Goal: Check status: Check status

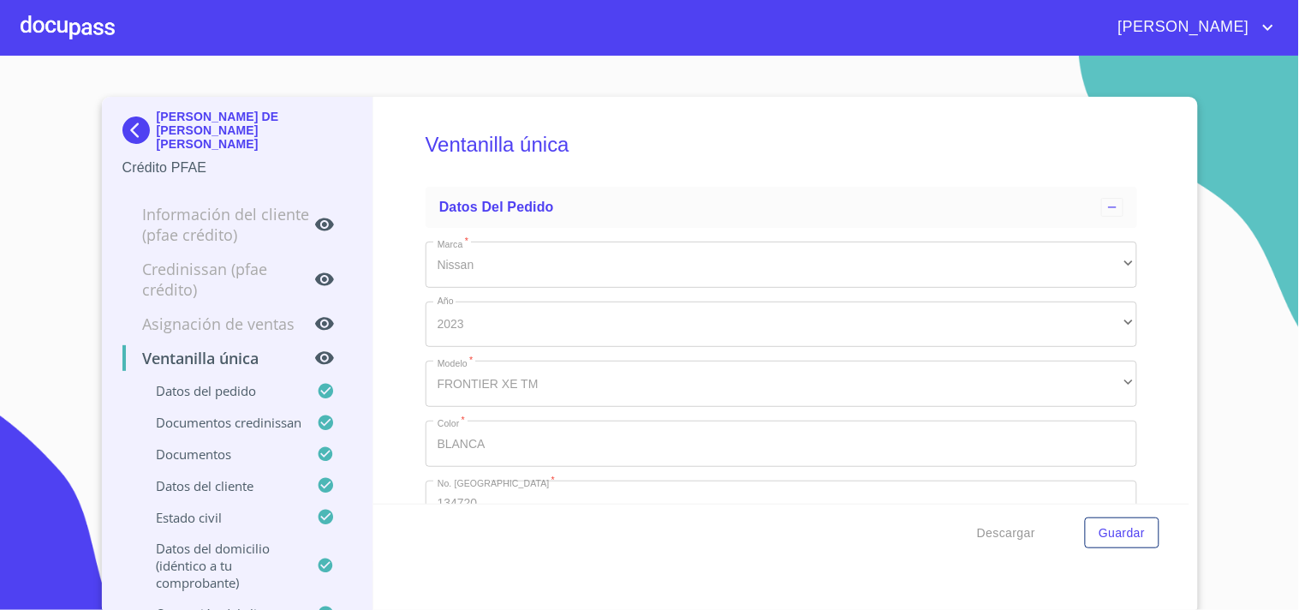
click at [49, 29] on div at bounding box center [68, 27] width 94 height 55
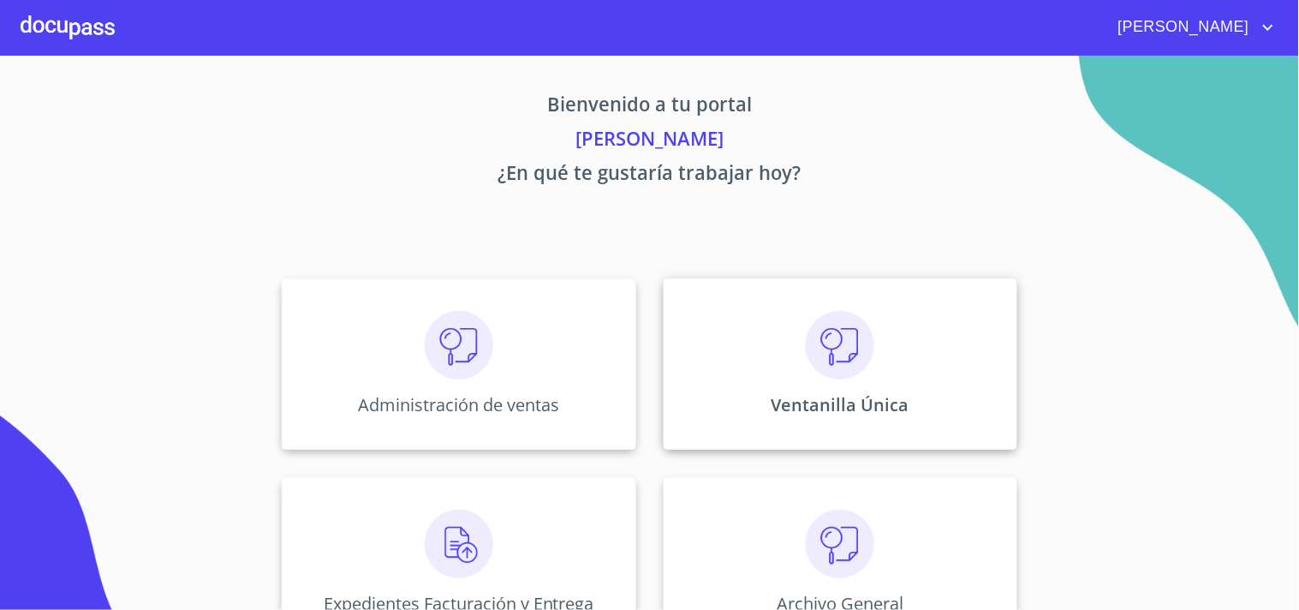
click at [754, 339] on div "Ventanilla Única" at bounding box center [841, 363] width 354 height 171
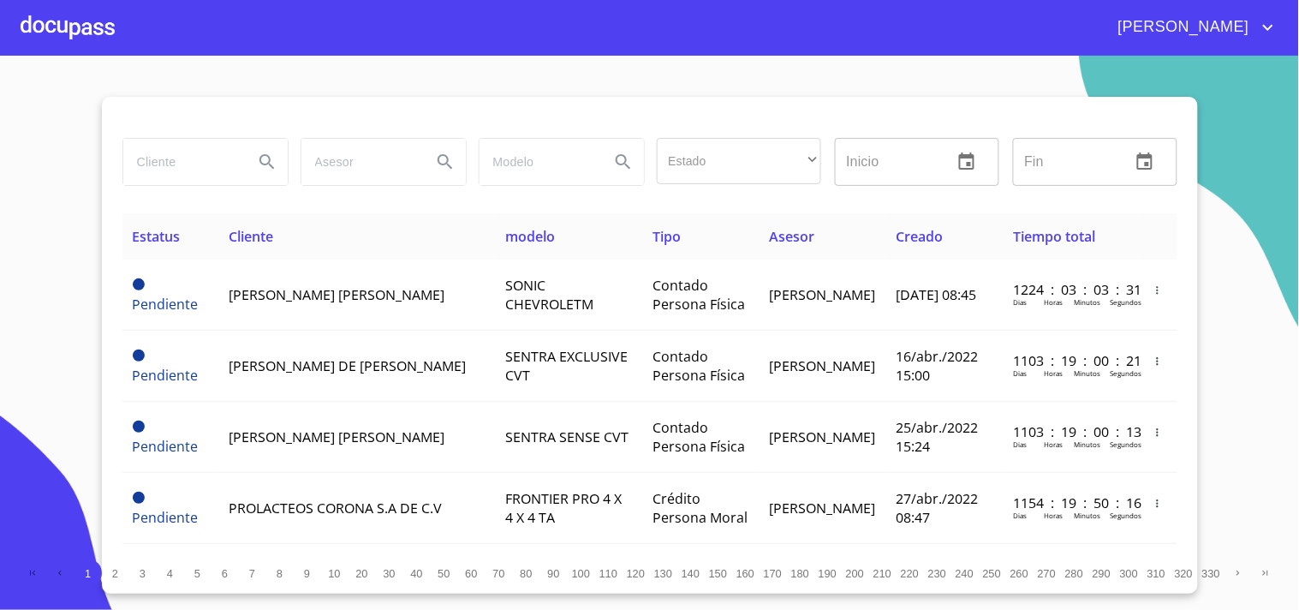
click at [161, 168] on input "search" at bounding box center [181, 162] width 116 height 46
type input "EDUARDO ALEXIS"
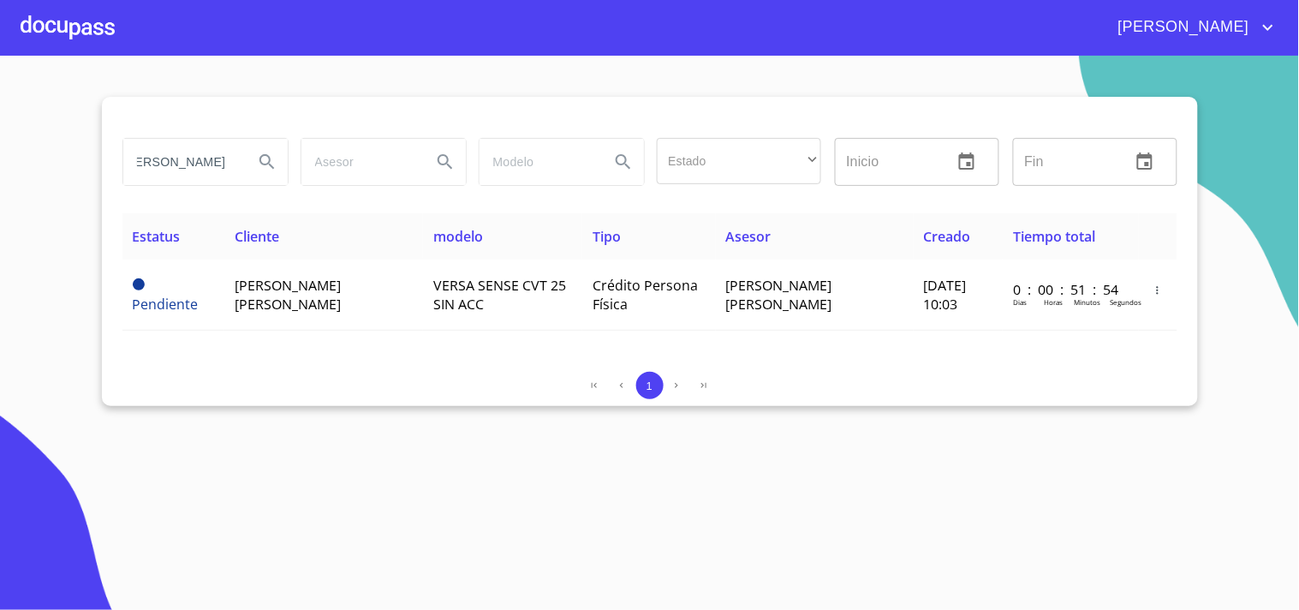
scroll to position [0, 0]
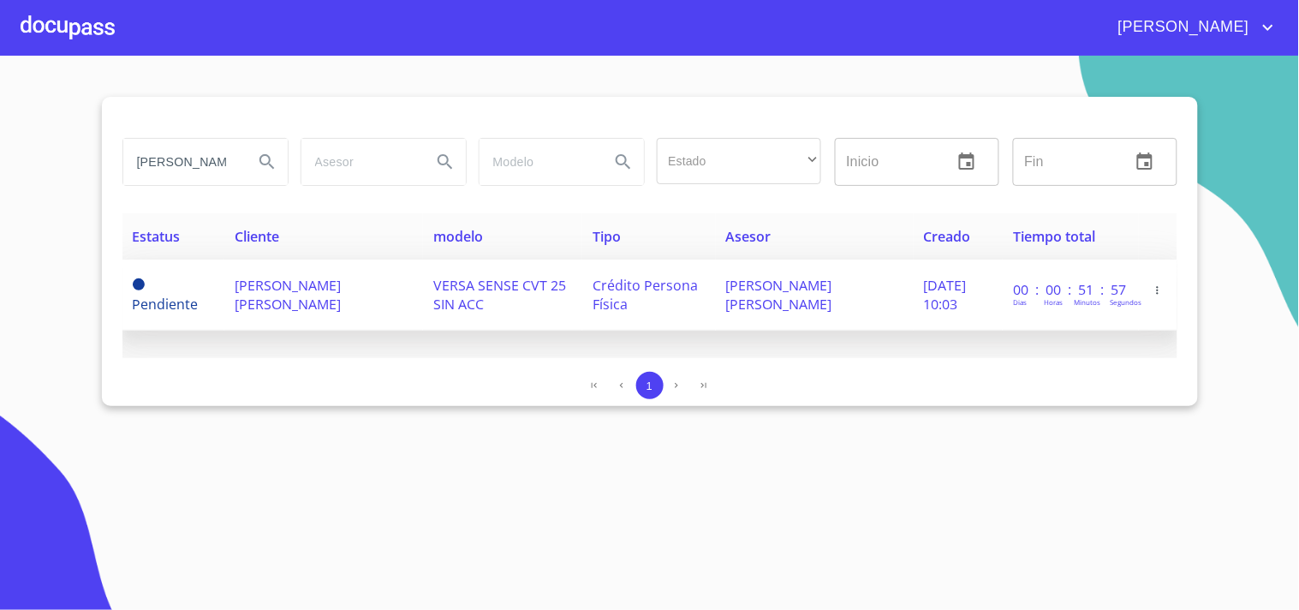
click at [386, 296] on td "EDUARDO ALEXIS CAUDILLO BAUTISTA" at bounding box center [323, 294] width 198 height 71
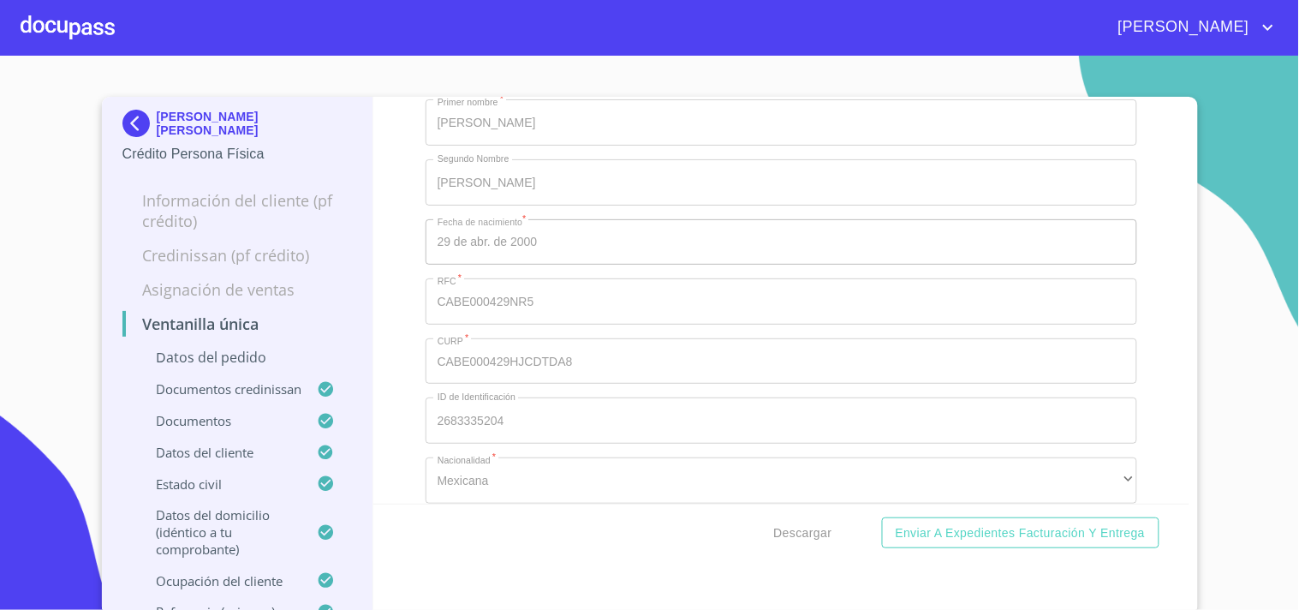
scroll to position [6089, 0]
click at [795, 540] on span "Descargar" at bounding box center [803, 532] width 58 height 21
click at [37, 23] on div at bounding box center [68, 27] width 94 height 55
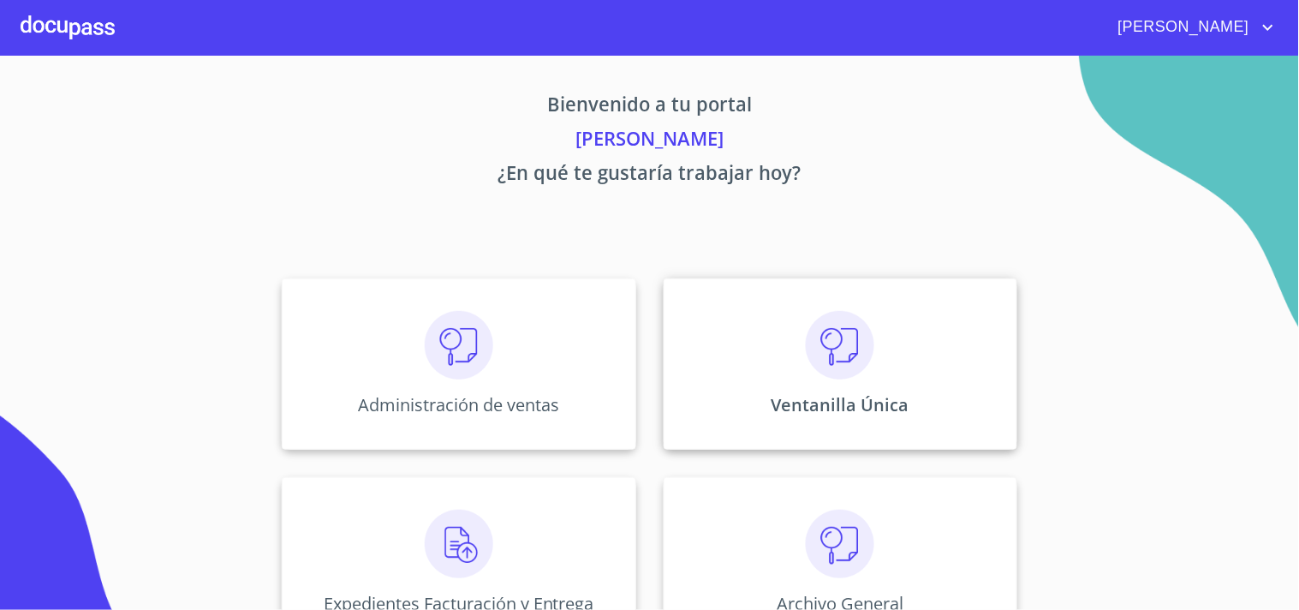
click at [914, 372] on div "Ventanilla Única" at bounding box center [841, 363] width 354 height 171
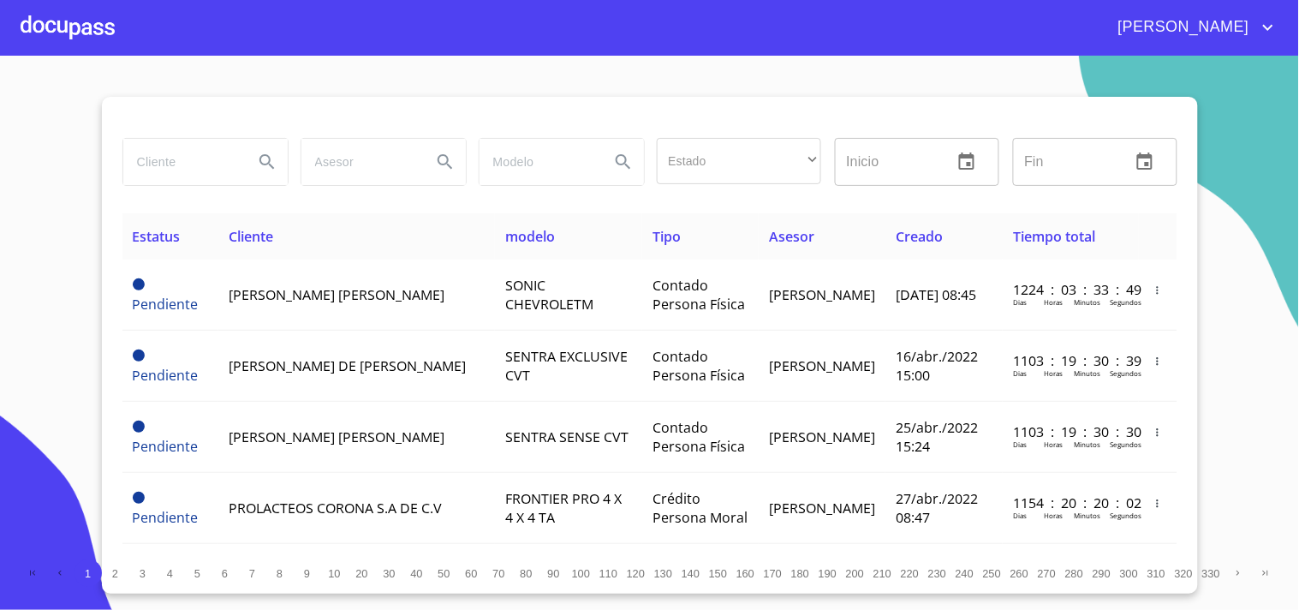
click at [140, 160] on input "search" at bounding box center [181, 162] width 116 height 46
type input "CONSTRUCTORA MEJALSIN"
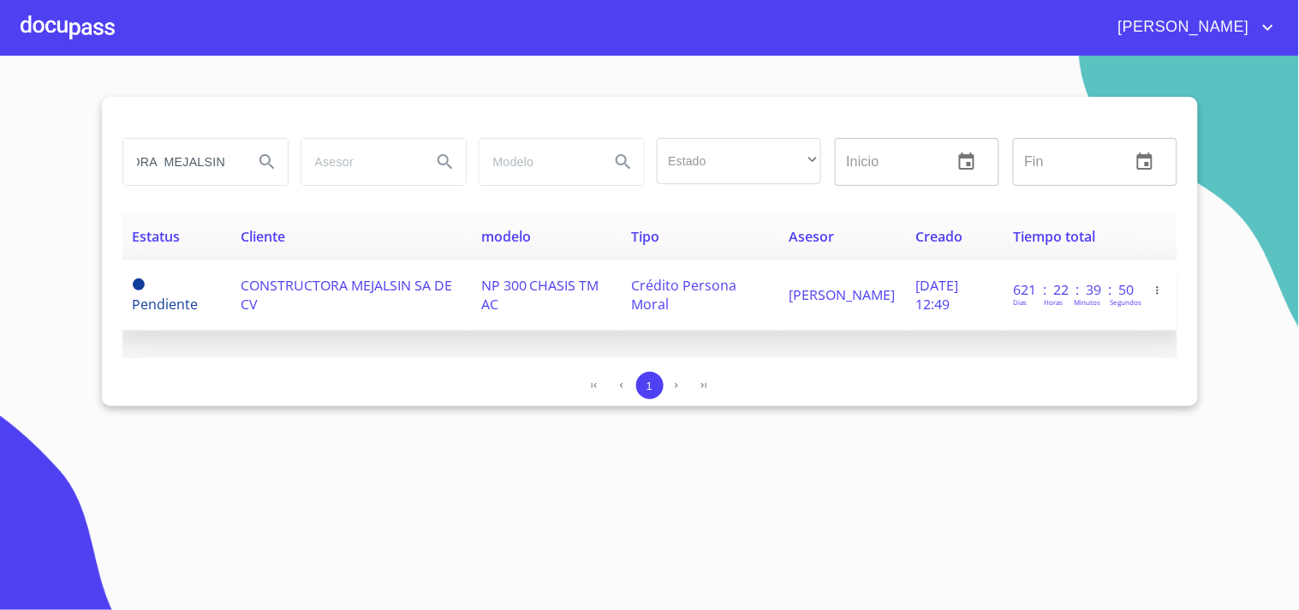
scroll to position [0, 0]
click at [651, 287] on span "Crédito Persona Moral" at bounding box center [683, 295] width 105 height 38
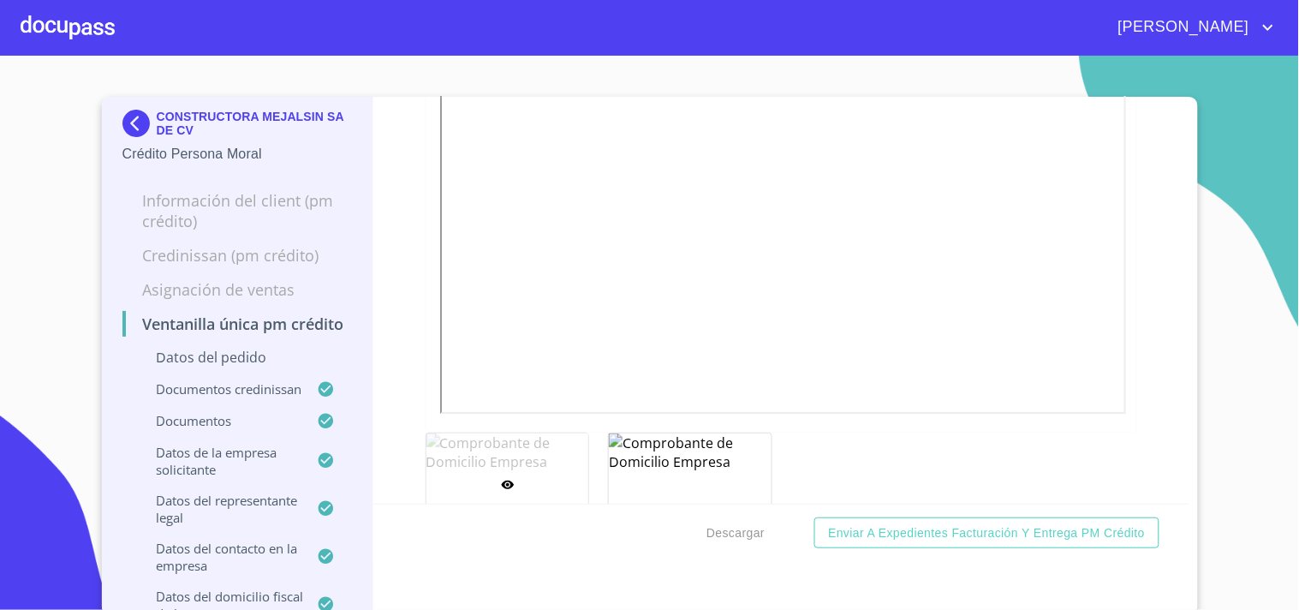
scroll to position [2587, 0]
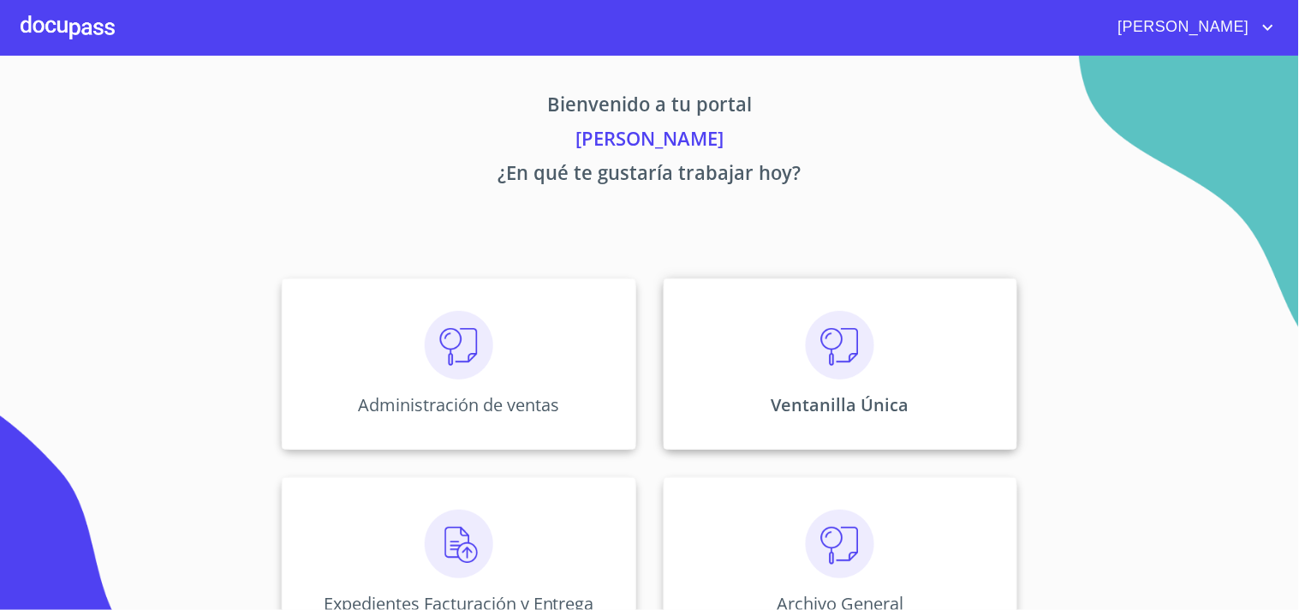
click at [909, 378] on div "Ventanilla Única" at bounding box center [841, 363] width 354 height 171
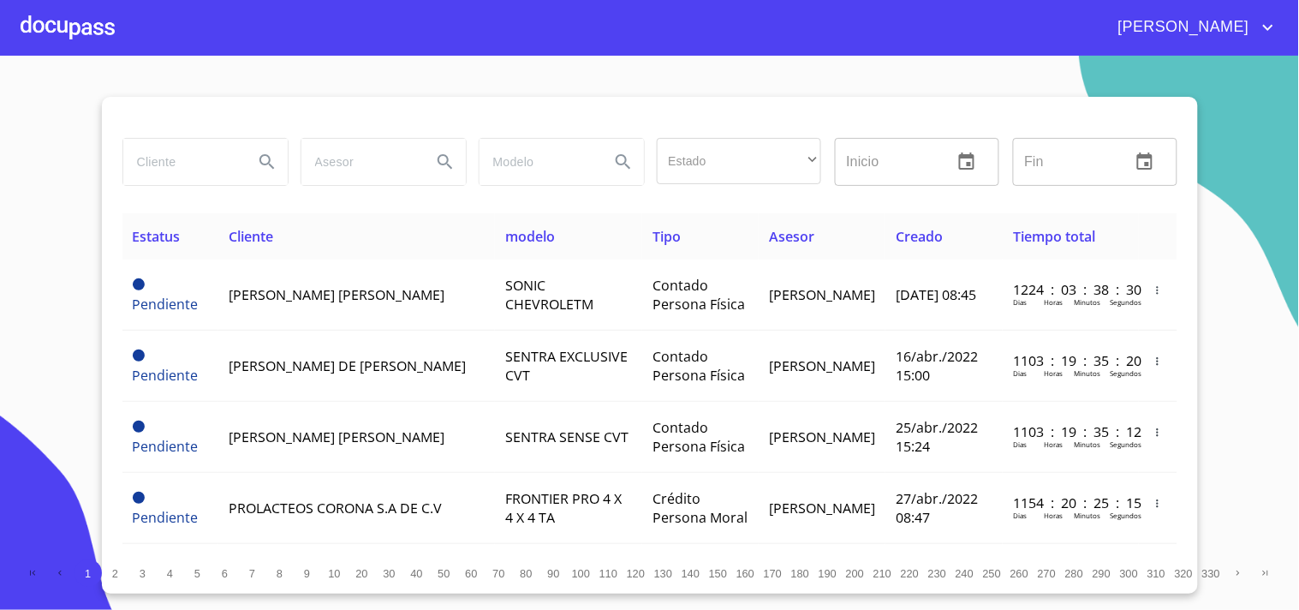
click at [219, 158] on input "search" at bounding box center [181, 162] width 116 height 46
type input "CONSTRUCTORA MEJALSIN"
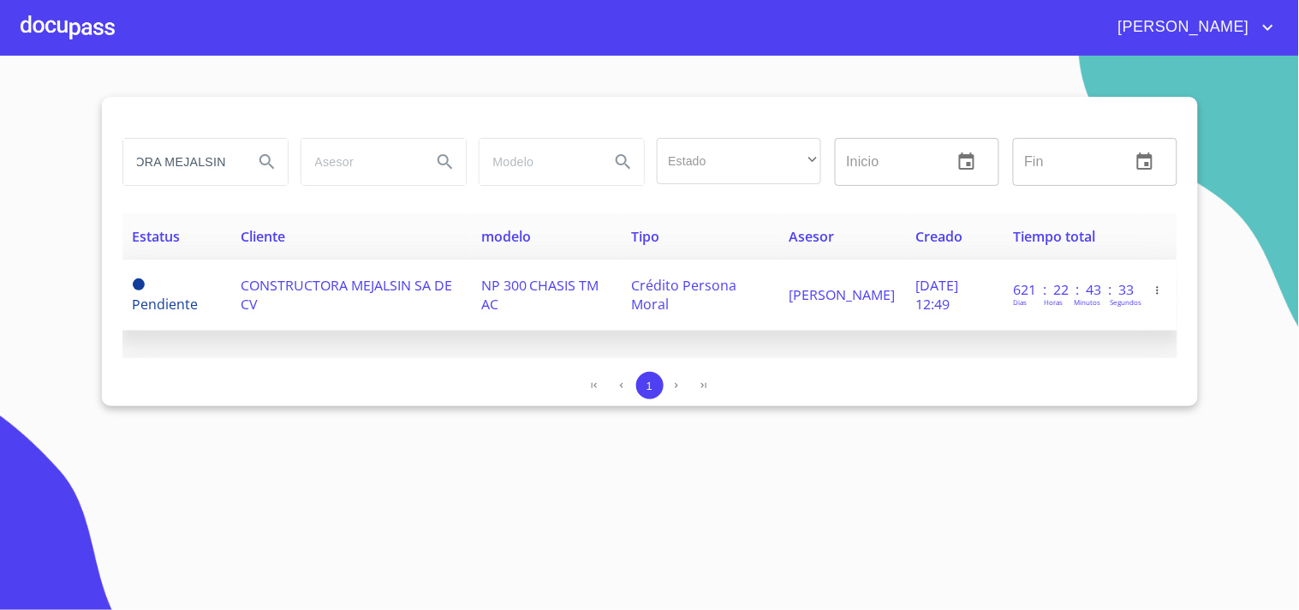
scroll to position [0, 0]
click at [332, 292] on span "CONSTRUCTORA MEJALSIN SA DE CV" at bounding box center [347, 295] width 212 height 38
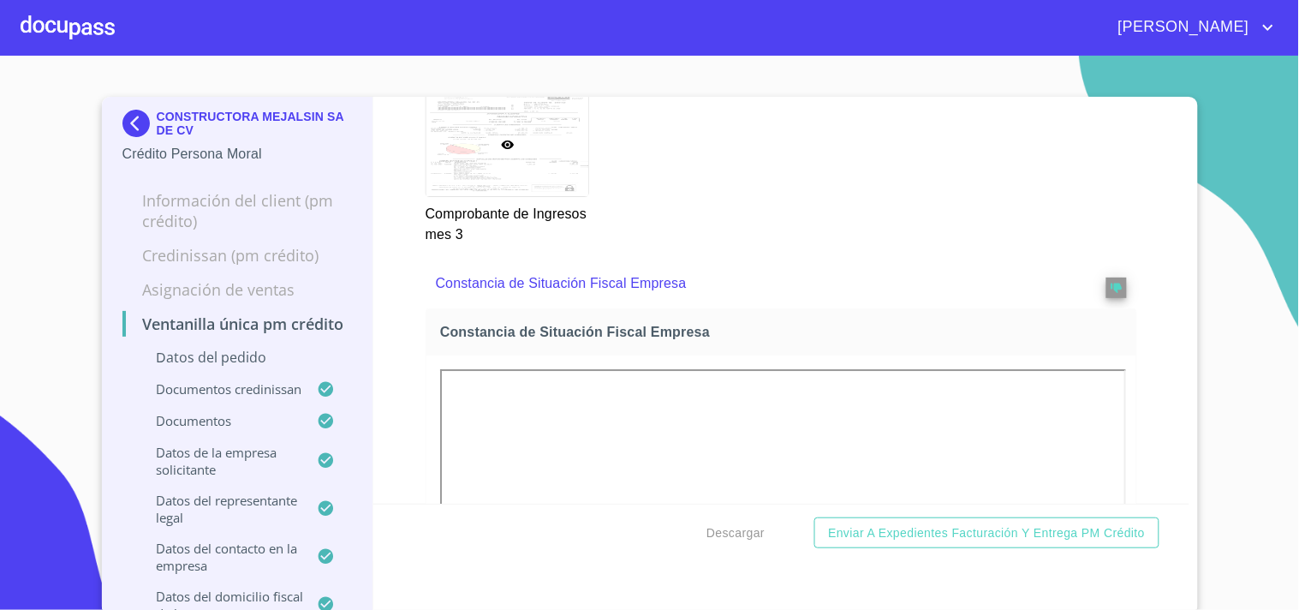
scroll to position [5200, 0]
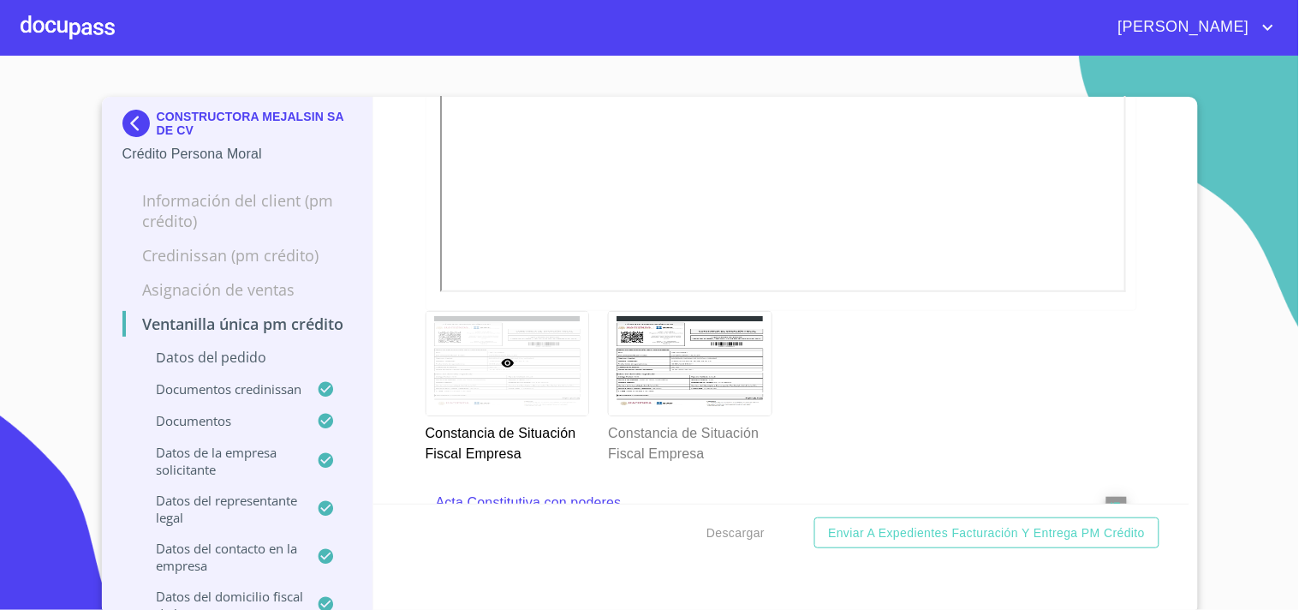
click at [60, 27] on div at bounding box center [68, 27] width 94 height 55
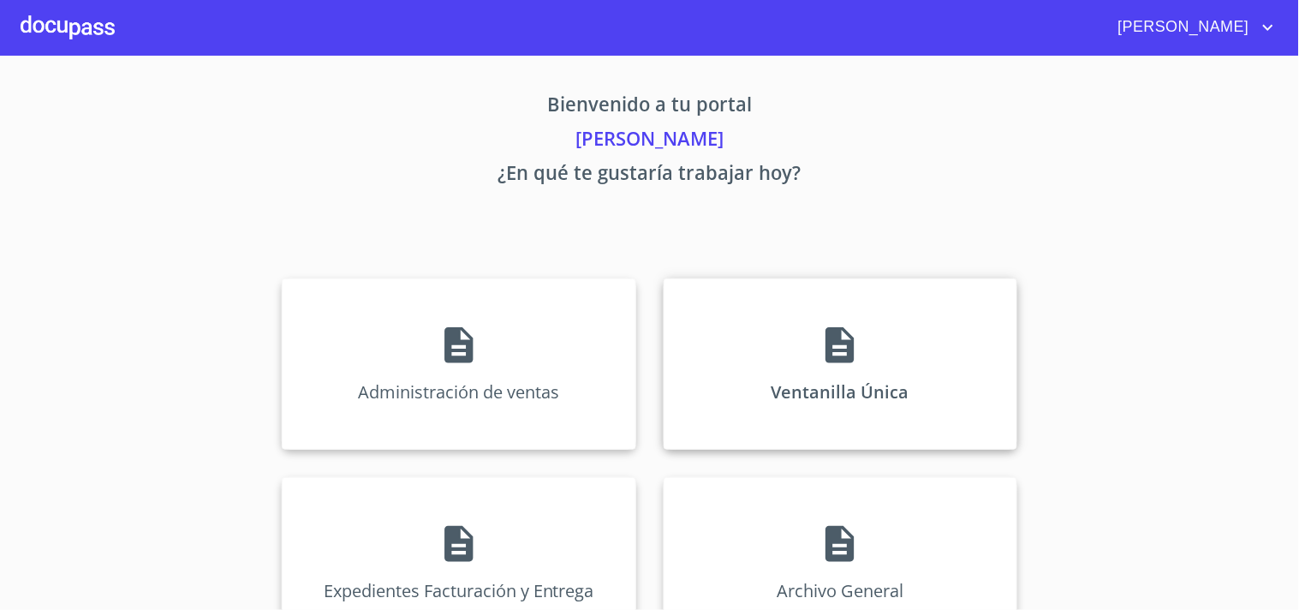
click at [827, 328] on icon at bounding box center [839, 345] width 28 height 36
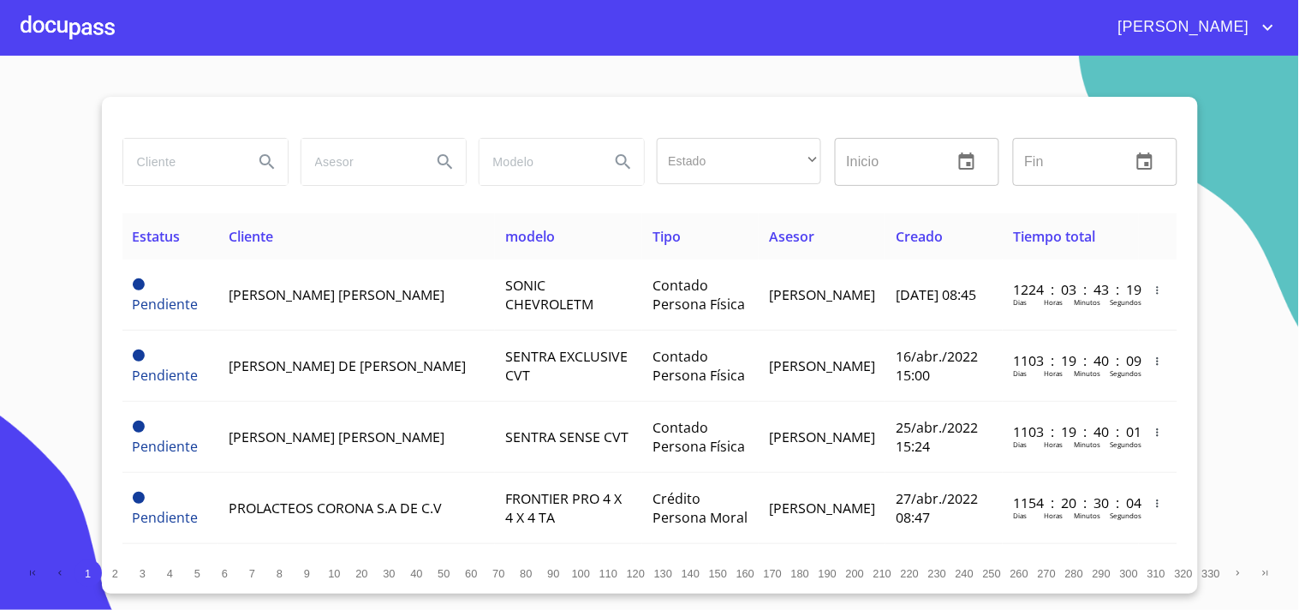
click at [169, 167] on input "search" at bounding box center [181, 162] width 116 height 46
type input "BARLO SERVICIOS"
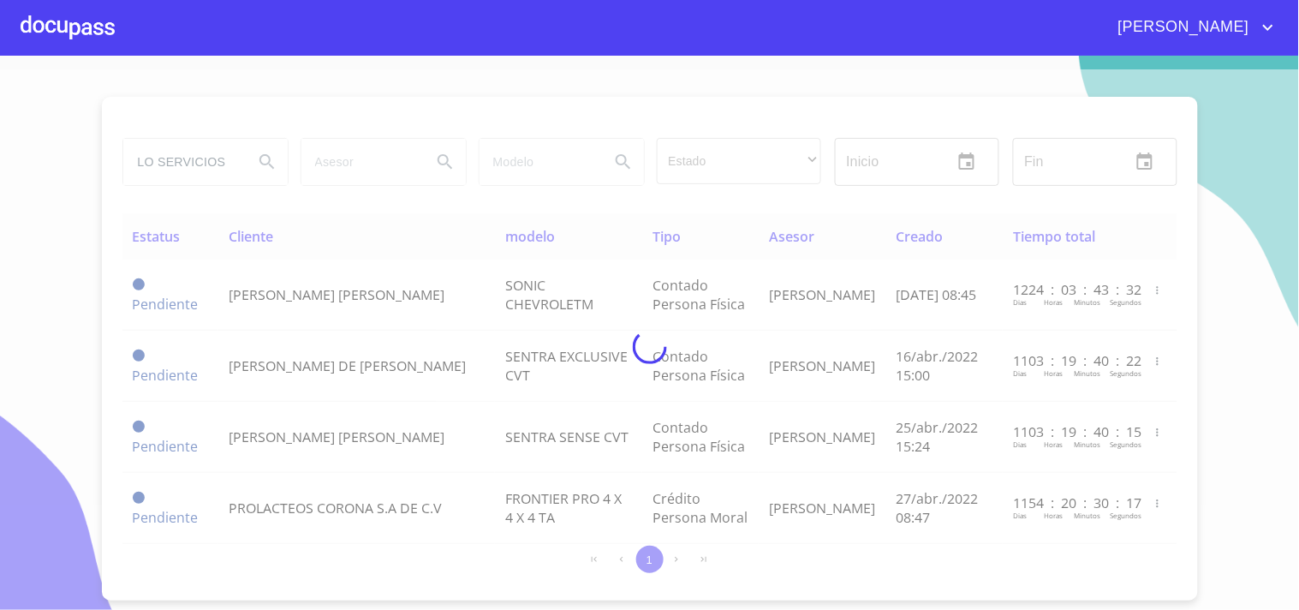
scroll to position [0, 0]
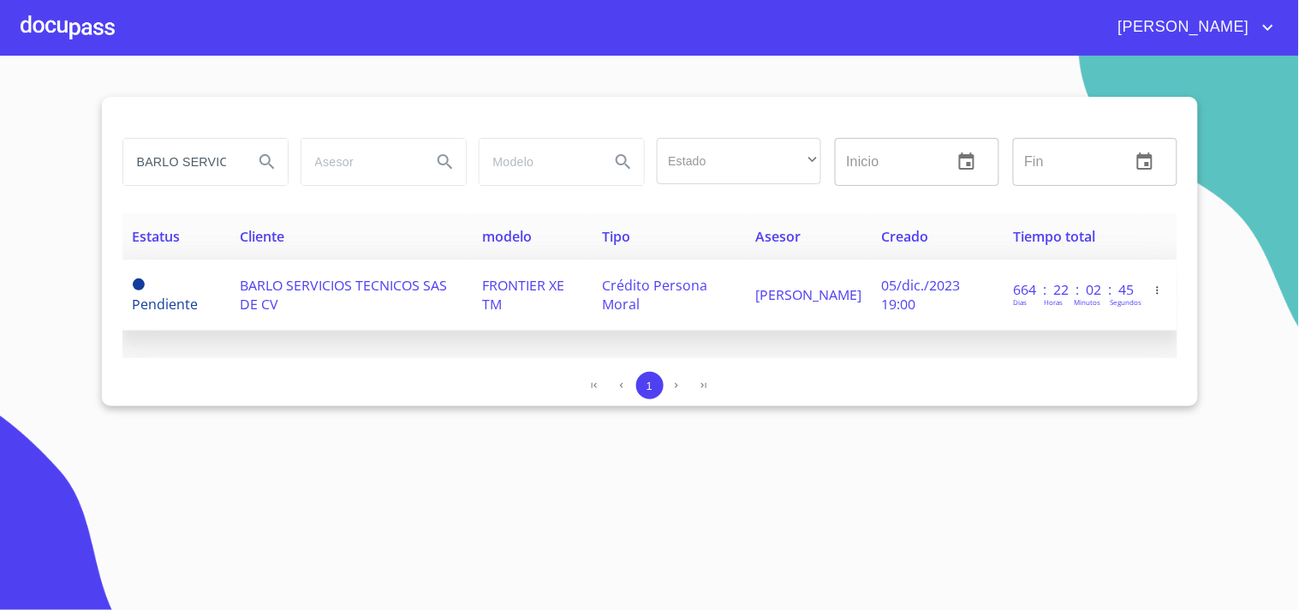
click at [539, 283] on span "FRONTIER XE TM" at bounding box center [523, 295] width 82 height 38
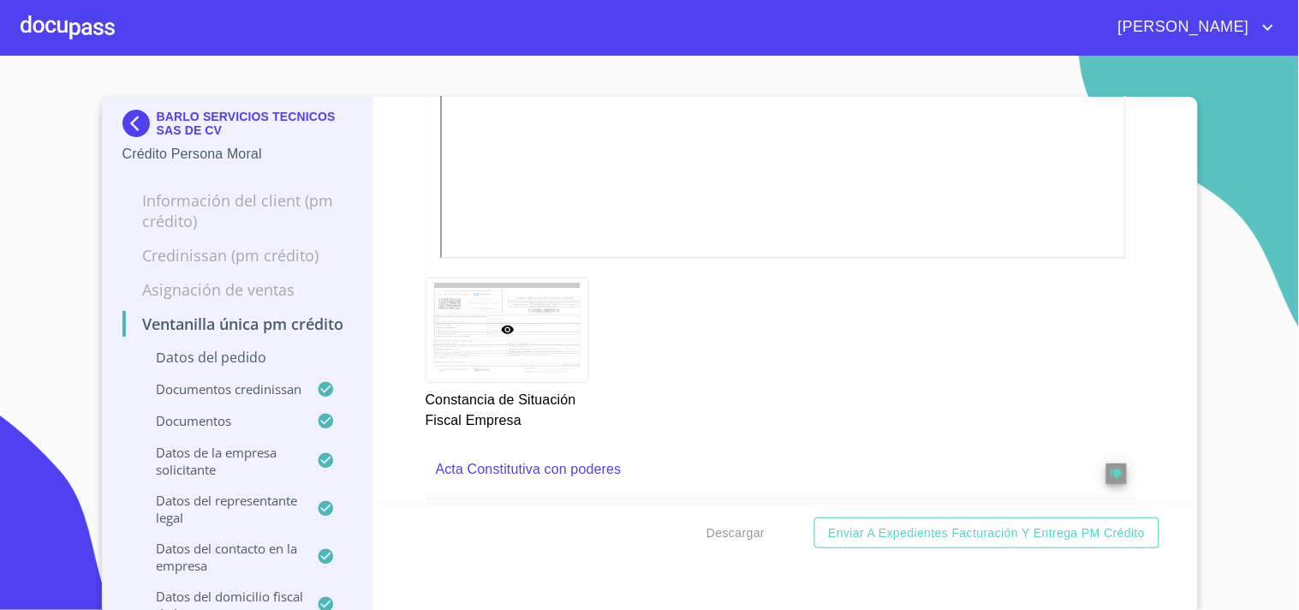
scroll to position [5138, 0]
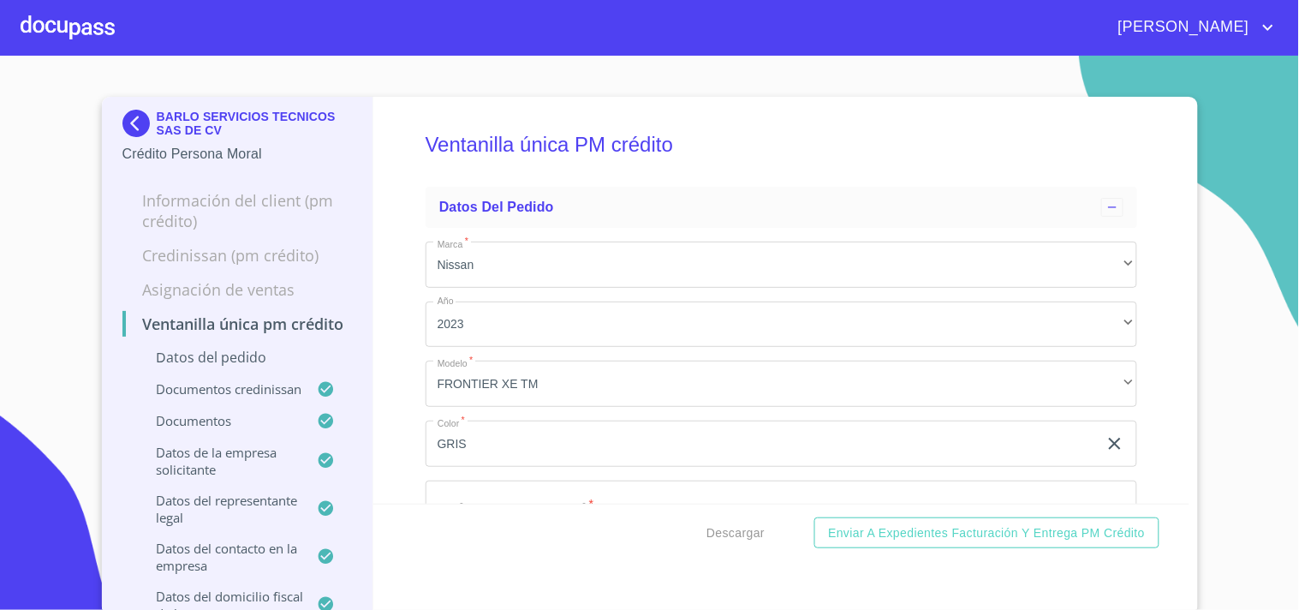
scroll to position [5138, 0]
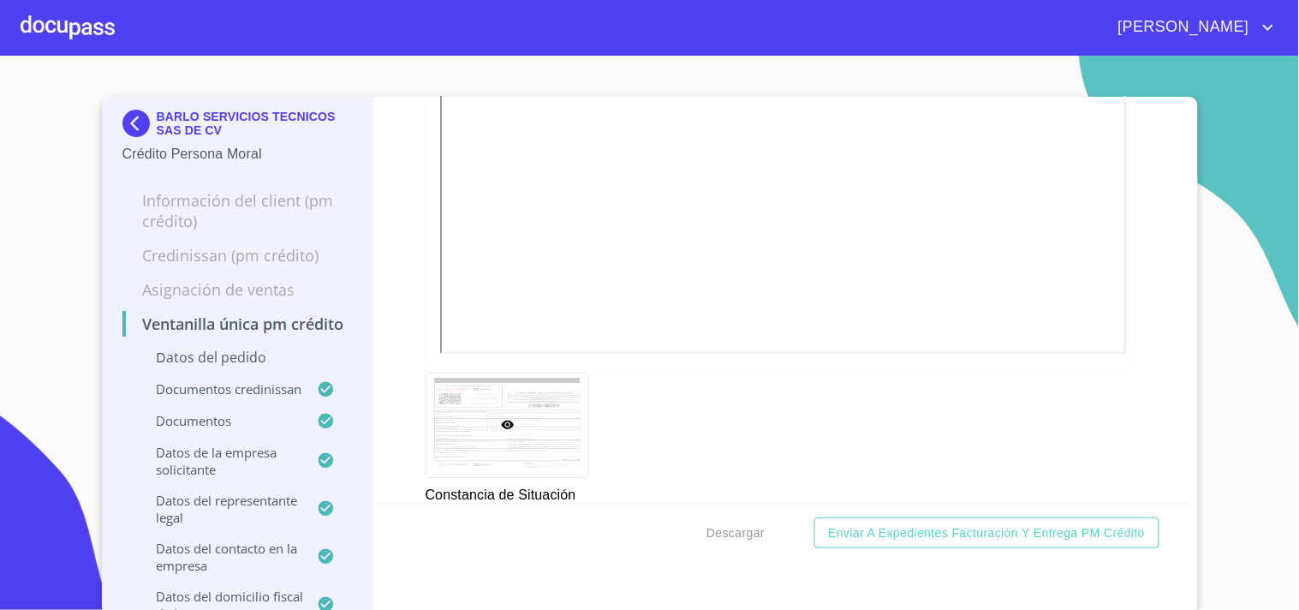
click at [100, 45] on div at bounding box center [68, 27] width 94 height 55
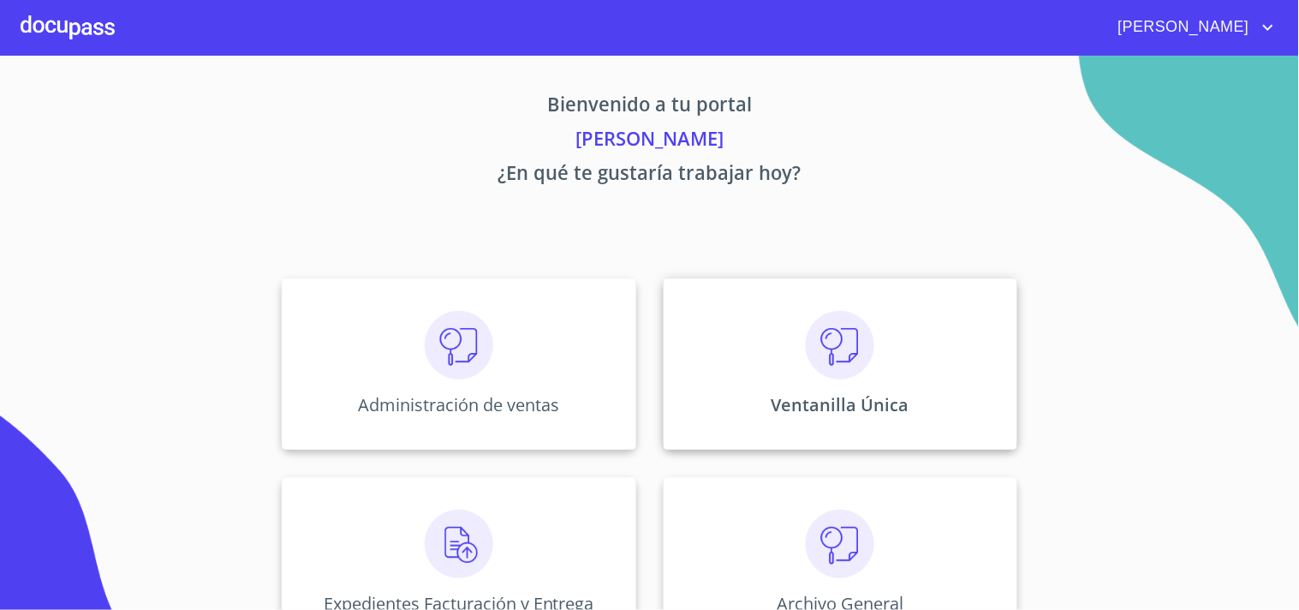
click at [837, 435] on div "Ventanilla Única" at bounding box center [841, 363] width 354 height 171
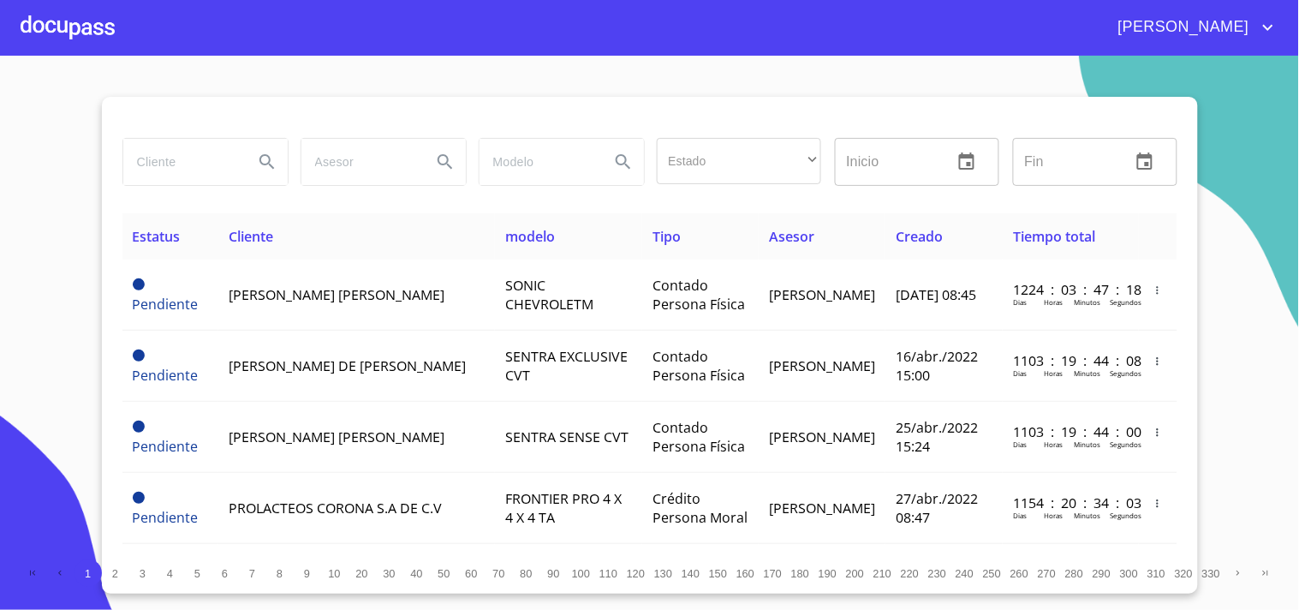
click at [176, 164] on input "search" at bounding box center [181, 162] width 116 height 46
type input "BARLO SERVICIOS"
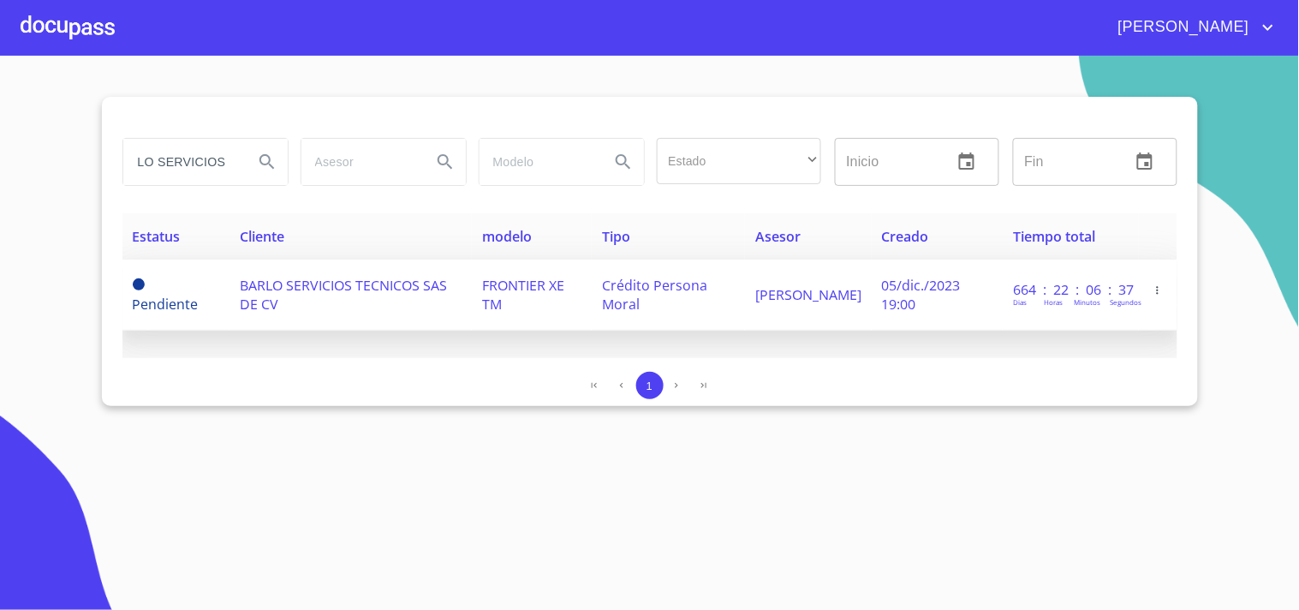
scroll to position [0, 0]
click at [361, 302] on td "BARLO SERVICIOS TECNICOS SAS DE CV" at bounding box center [350, 294] width 242 height 71
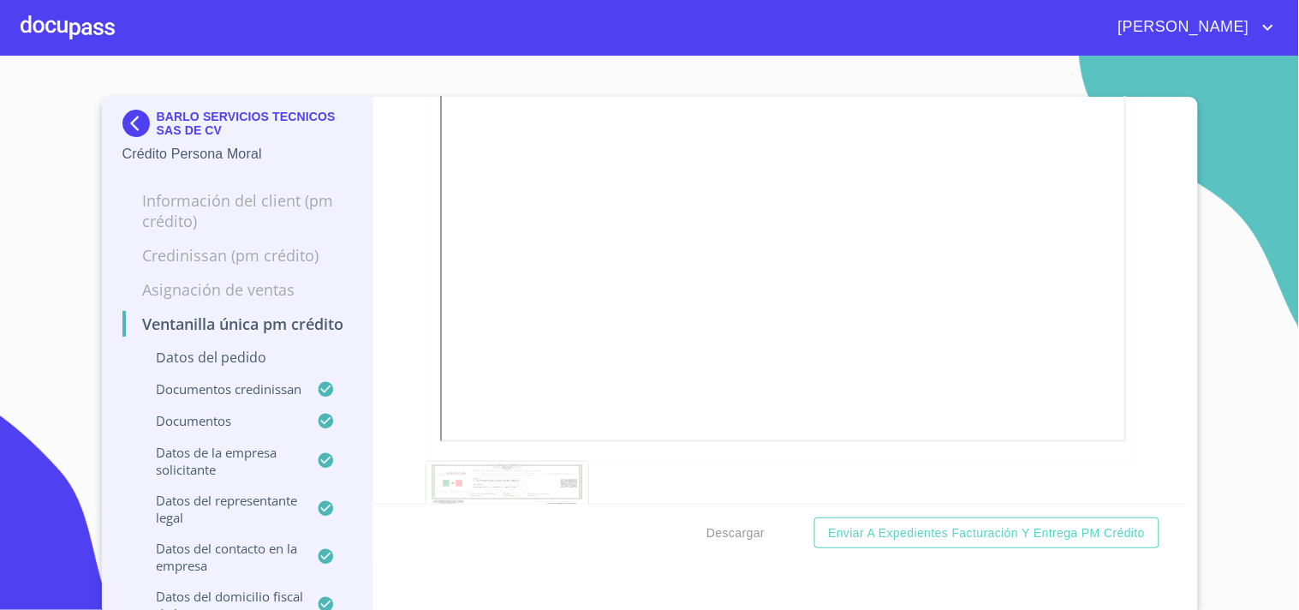
scroll to position [8848, 0]
click at [91, 21] on div at bounding box center [68, 27] width 94 height 55
